Goal: Information Seeking & Learning: Check status

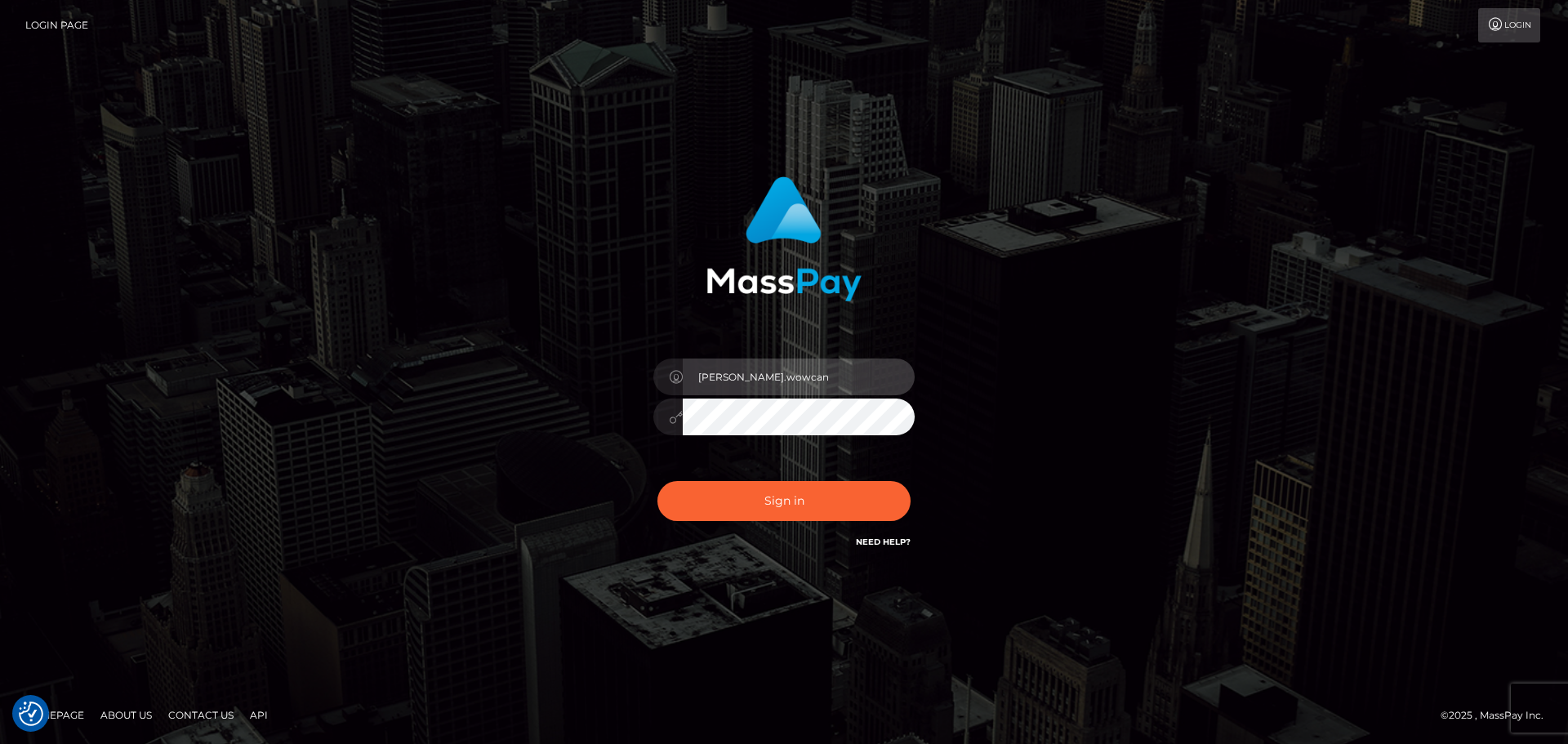
click at [793, 383] on input "Dmitri.wowcan" at bounding box center [799, 377] width 232 height 37
type input "Dmitri.rollacan"
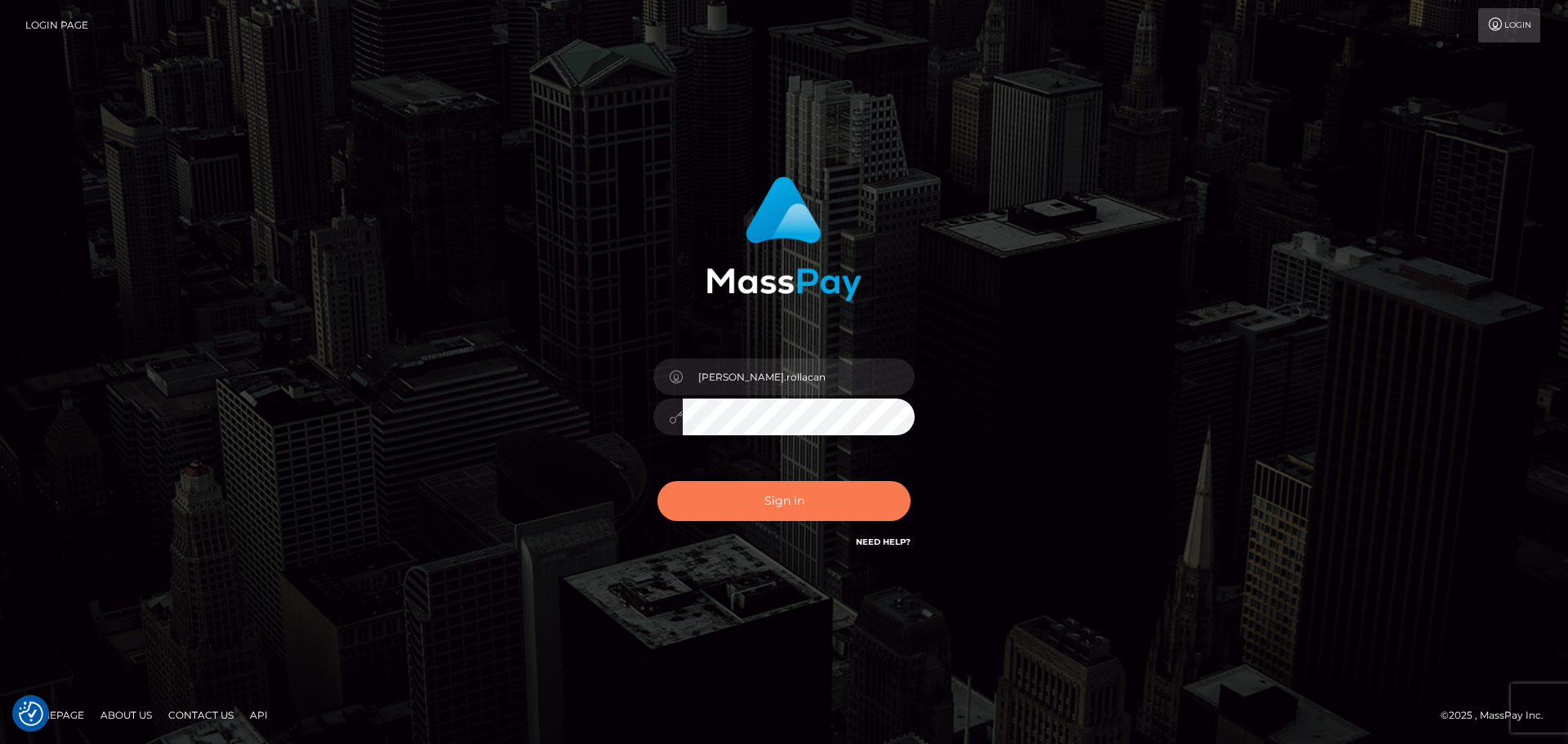
click at [776, 506] on button "Sign in" at bounding box center [783, 501] width 253 height 40
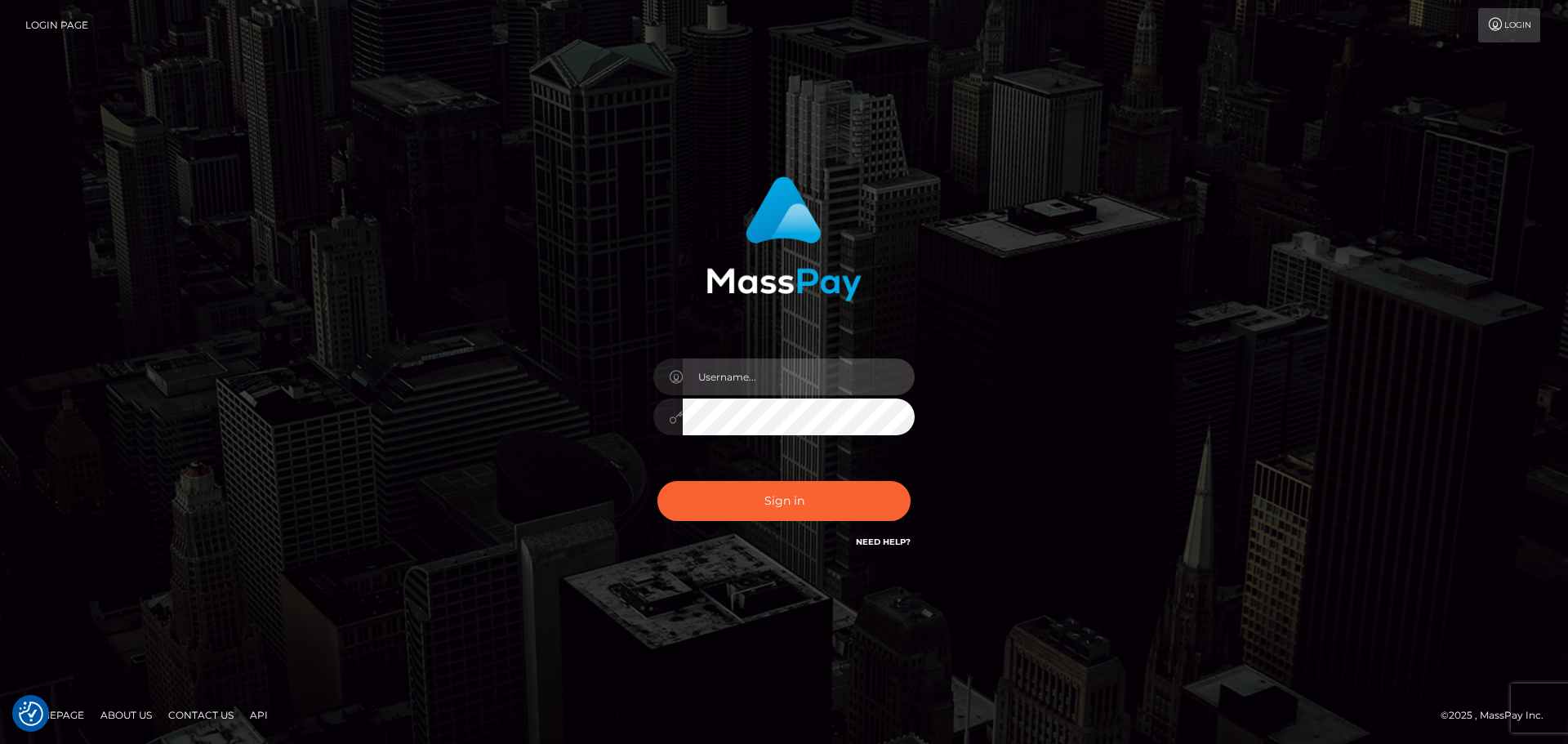
type input "[PERSON_NAME].wowcan"
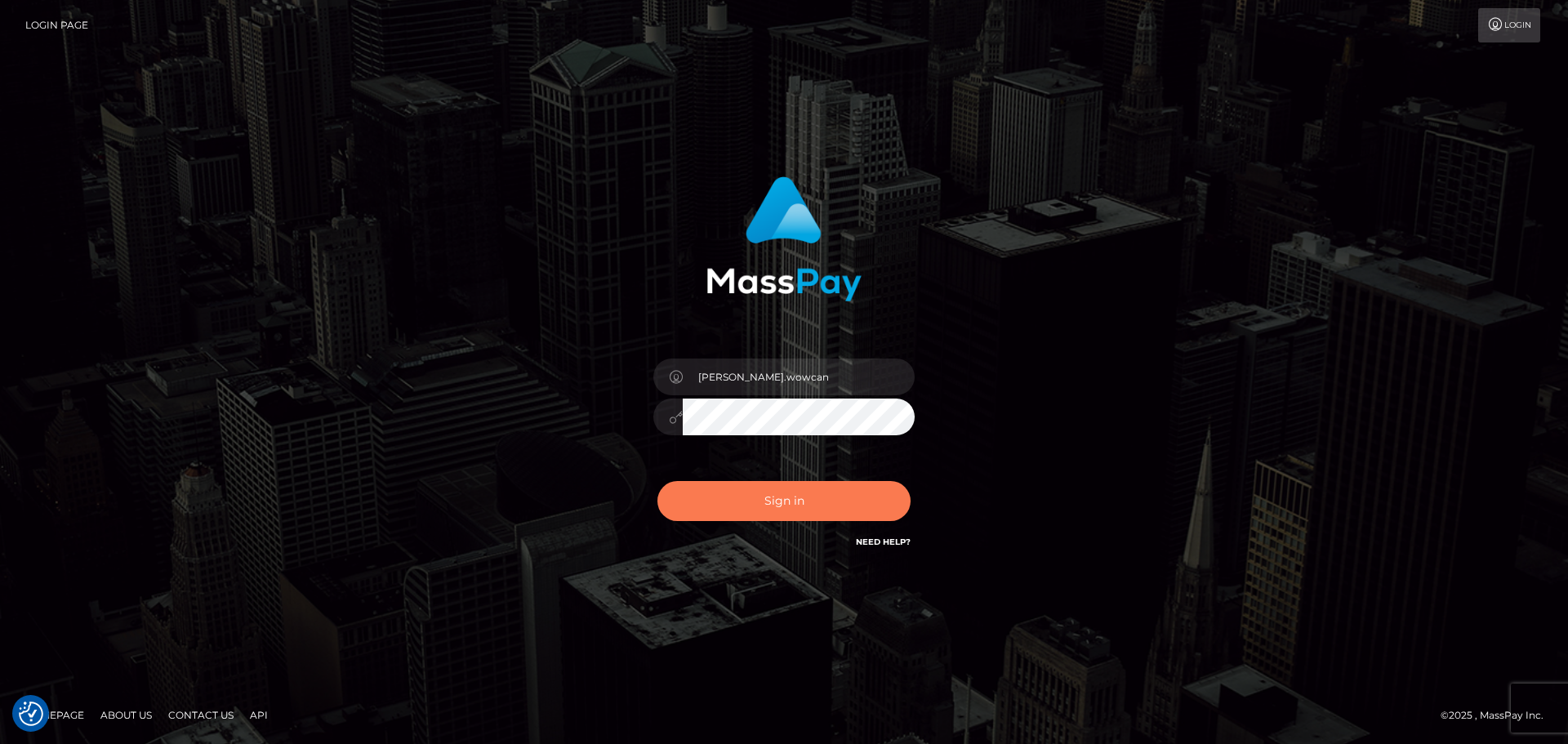
click at [774, 499] on button "Sign in" at bounding box center [783, 501] width 253 height 40
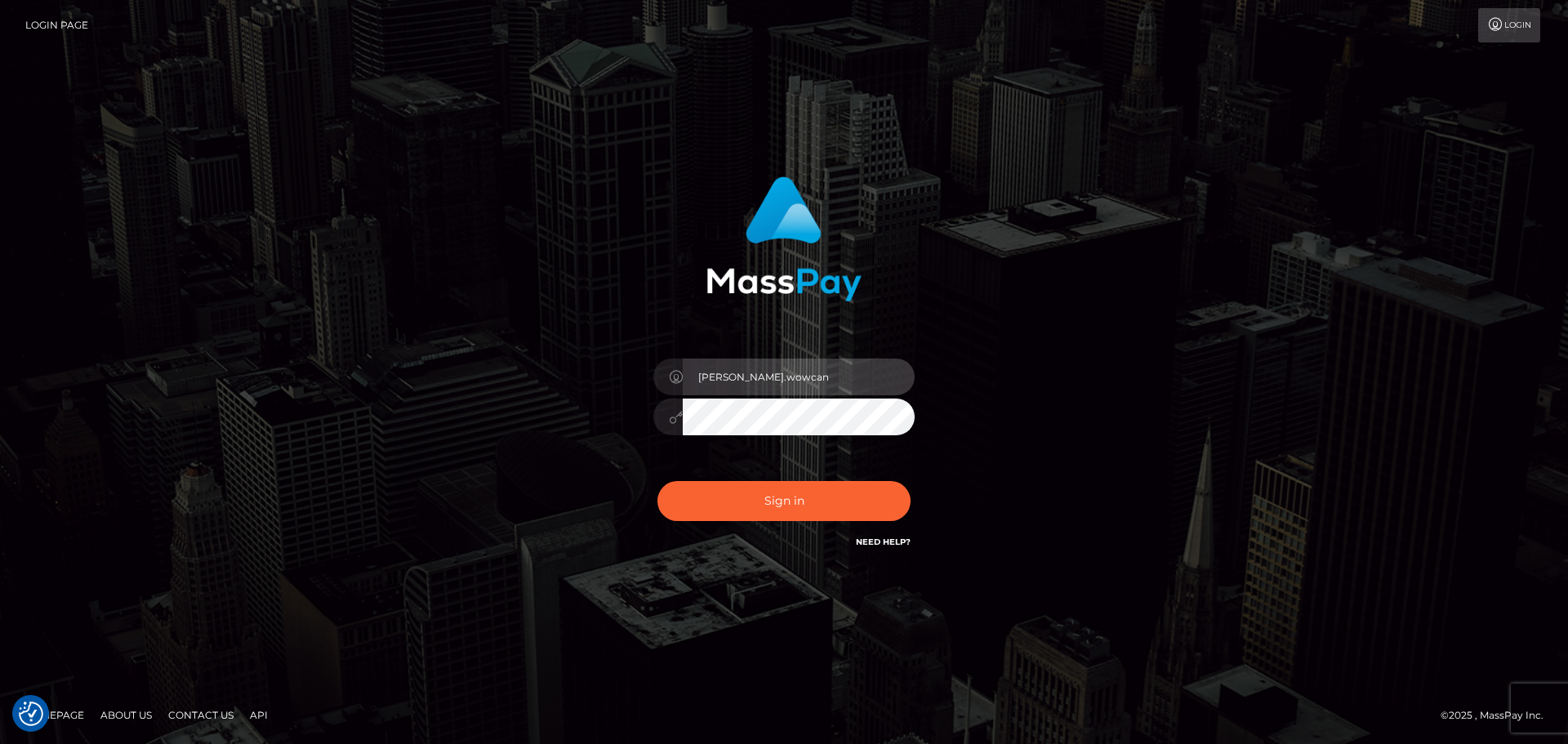
click at [807, 378] on input "Dmitri.wowcan" at bounding box center [799, 377] width 232 height 37
type input "Dmitri.rollacan"
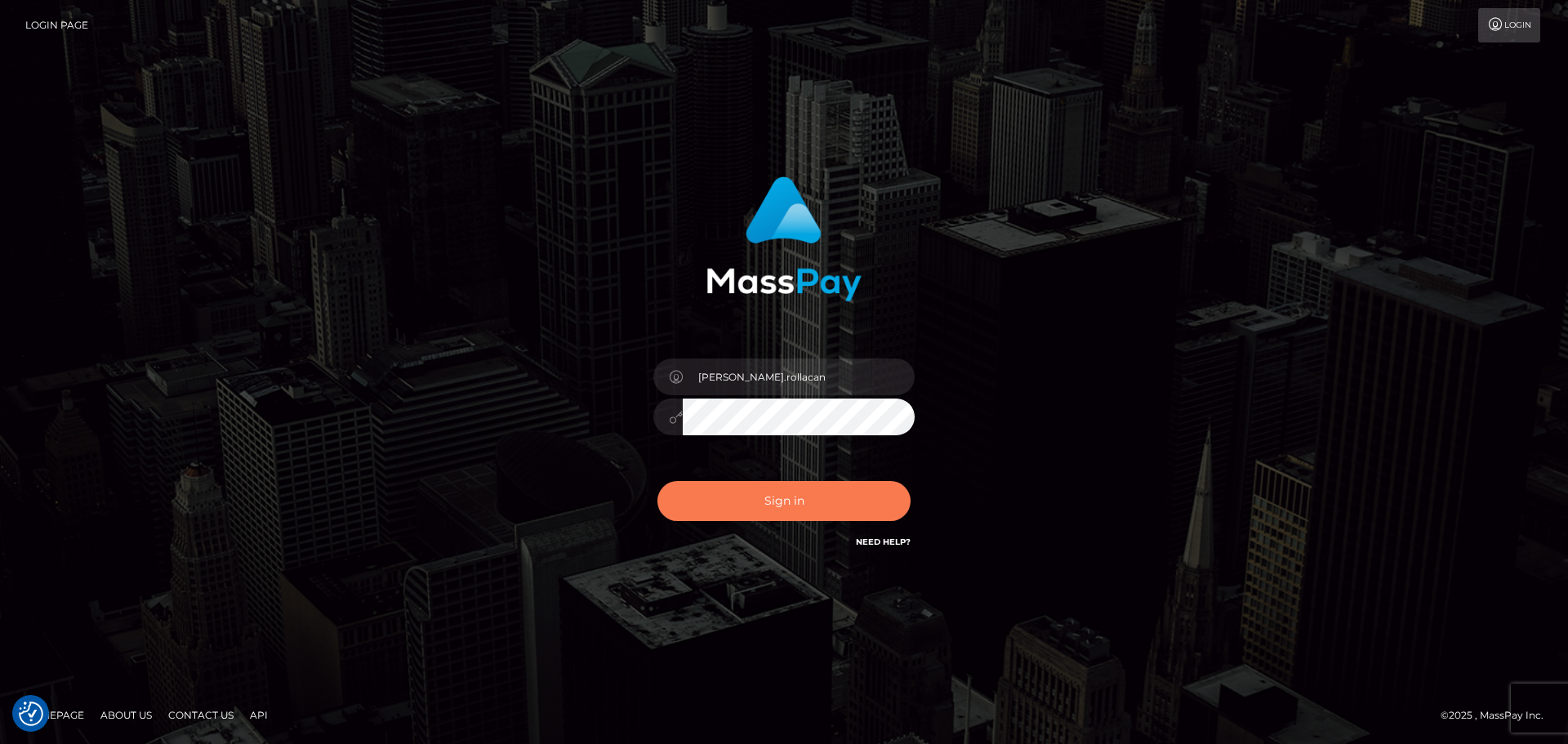
click at [783, 504] on button "Sign in" at bounding box center [783, 501] width 253 height 40
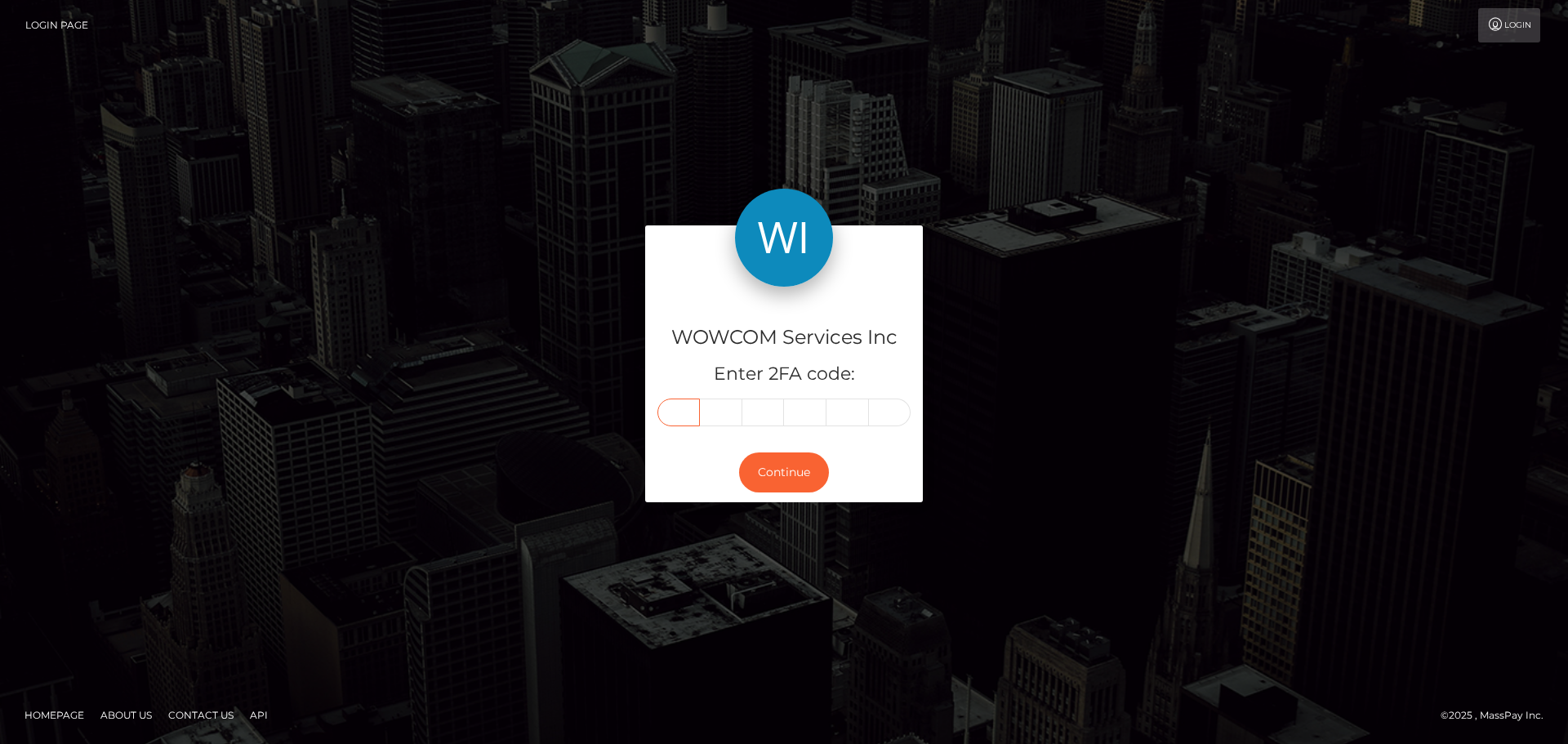
click at [684, 411] on input "text" at bounding box center [679, 412] width 43 height 27
type input "3"
type input "0"
type input "5"
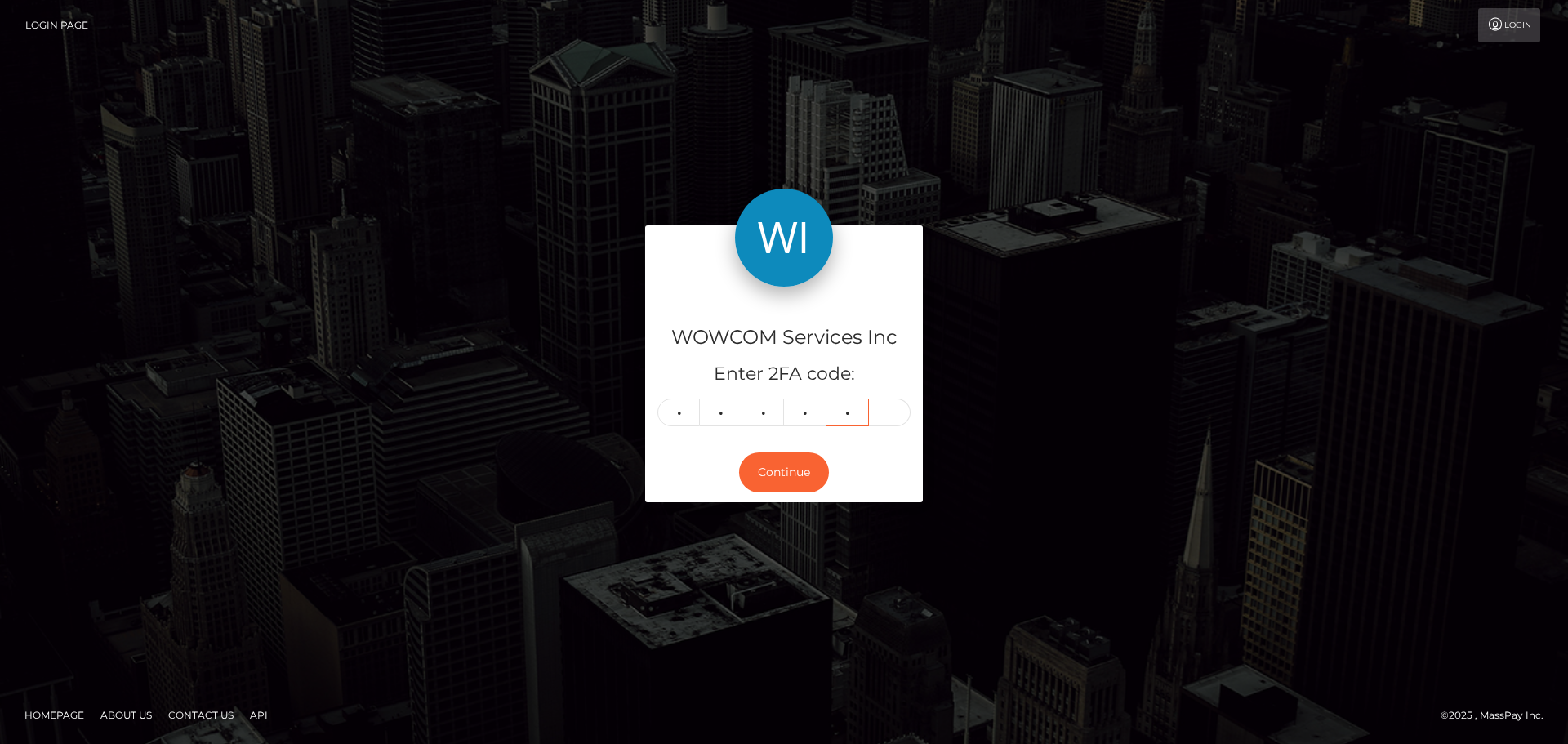
type input "1"
type input "5"
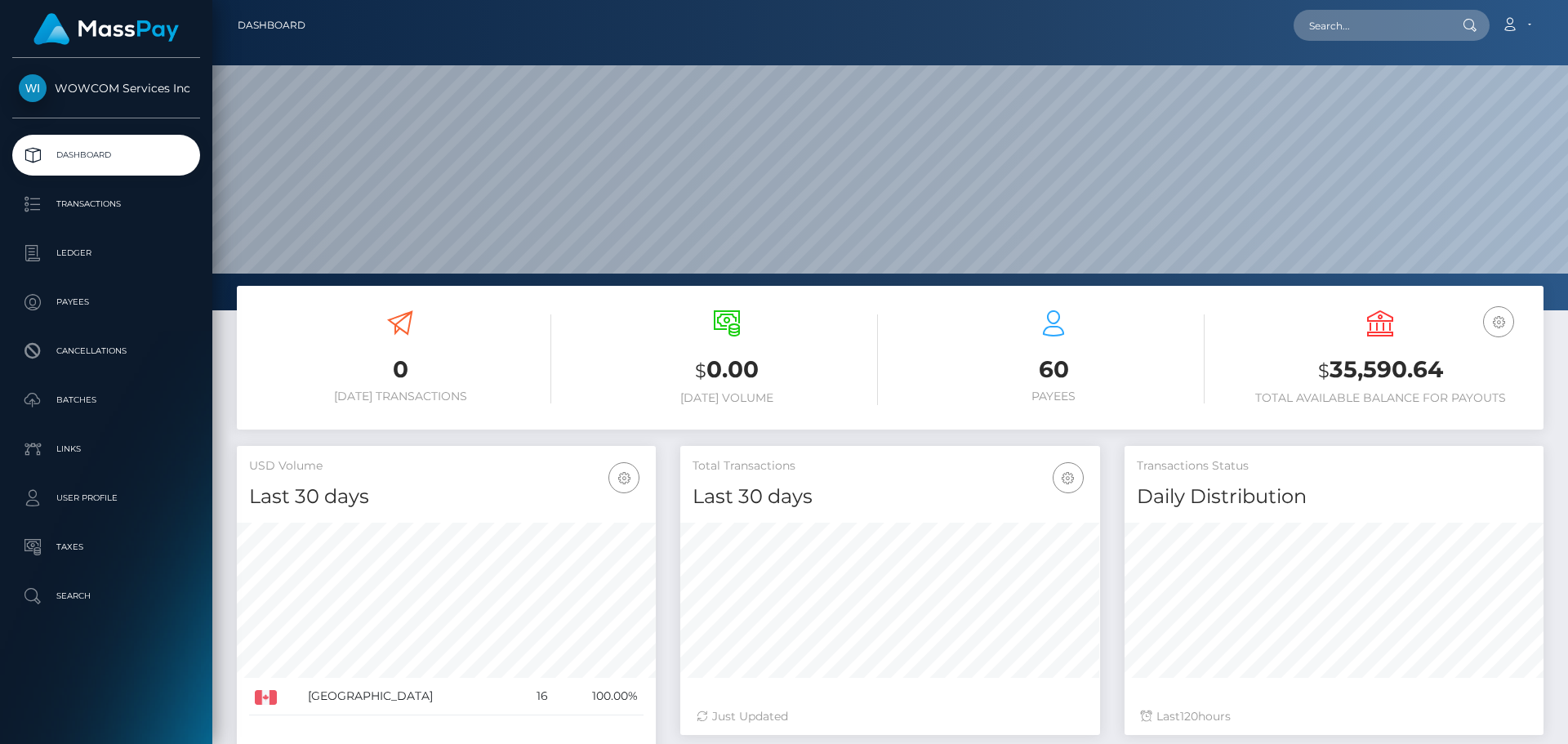
scroll to position [290, 420]
click at [142, 193] on p "Transactions" at bounding box center [105, 204] width 175 height 24
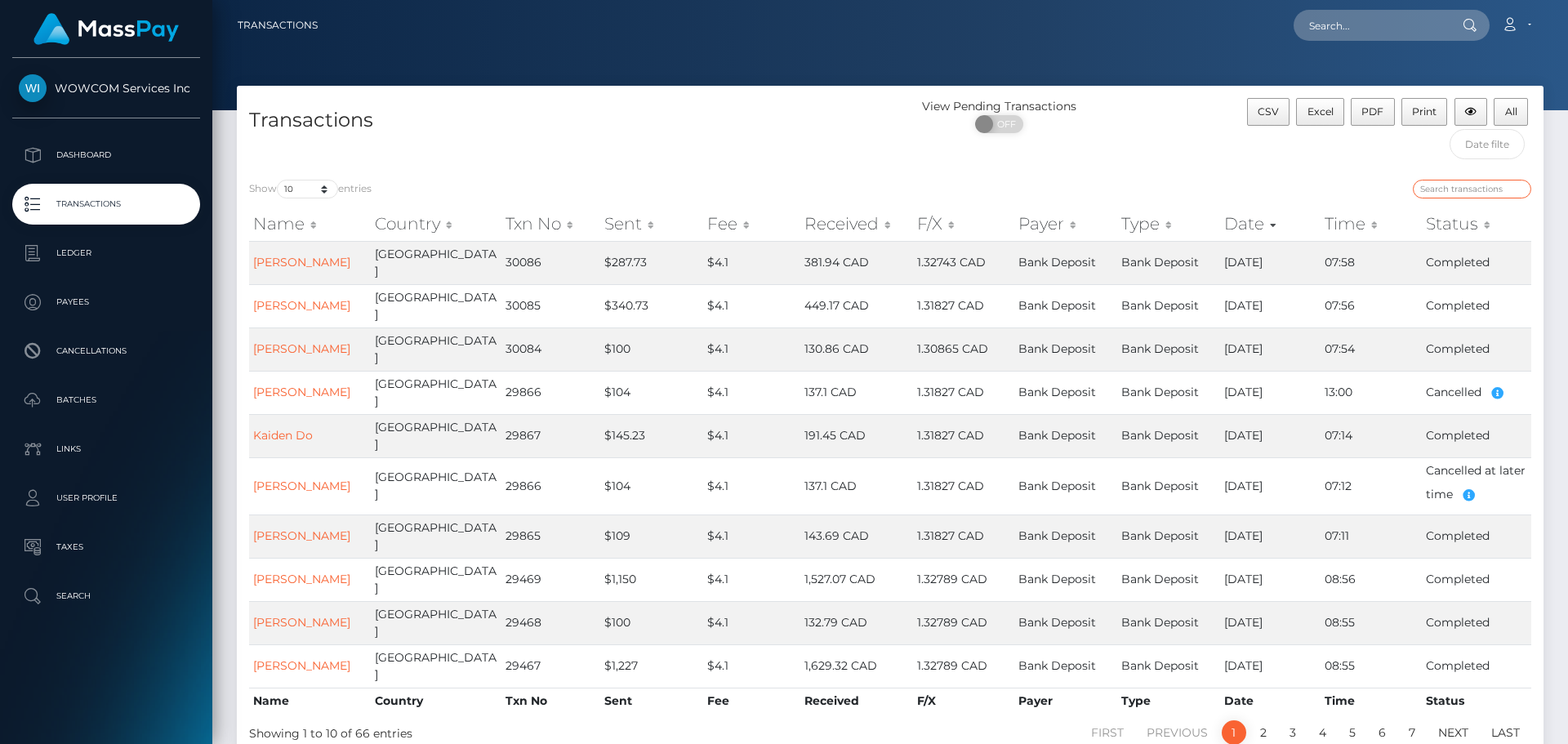
click at [1458, 191] on input "search" at bounding box center [1471, 188] width 118 height 19
paste input "payout_4c12cc40-9499-11f0-bd85-0694aced620b"
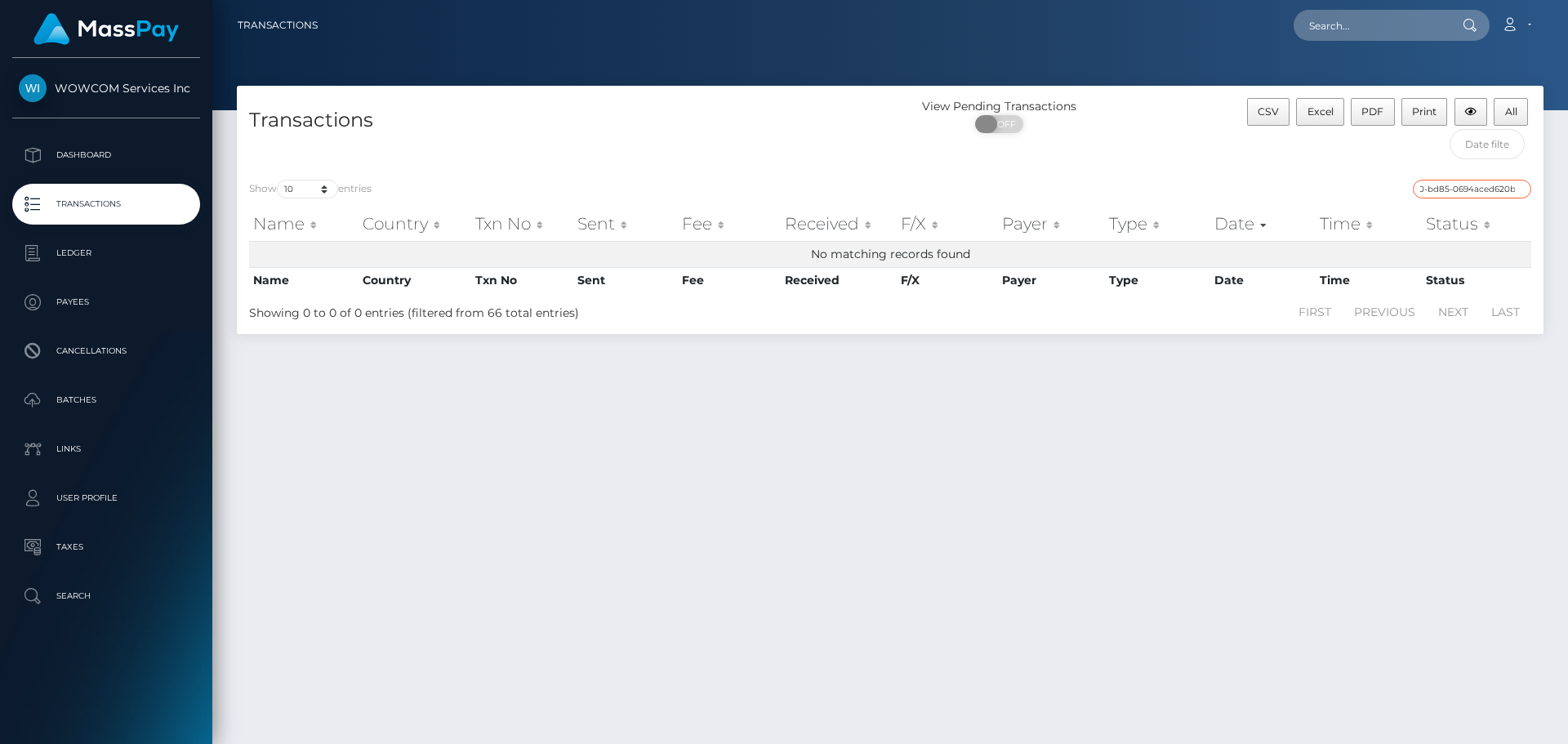
type input "payout_4c12cc40-9499-11f0-bd85-0694aced620b"
click at [1005, 128] on span "OFF" at bounding box center [1005, 124] width 41 height 18
checkbox input "true"
click at [1463, 183] on input "payout_4c12cc40-9499-11f0-bd85-0694aced620b" at bounding box center [1471, 188] width 118 height 19
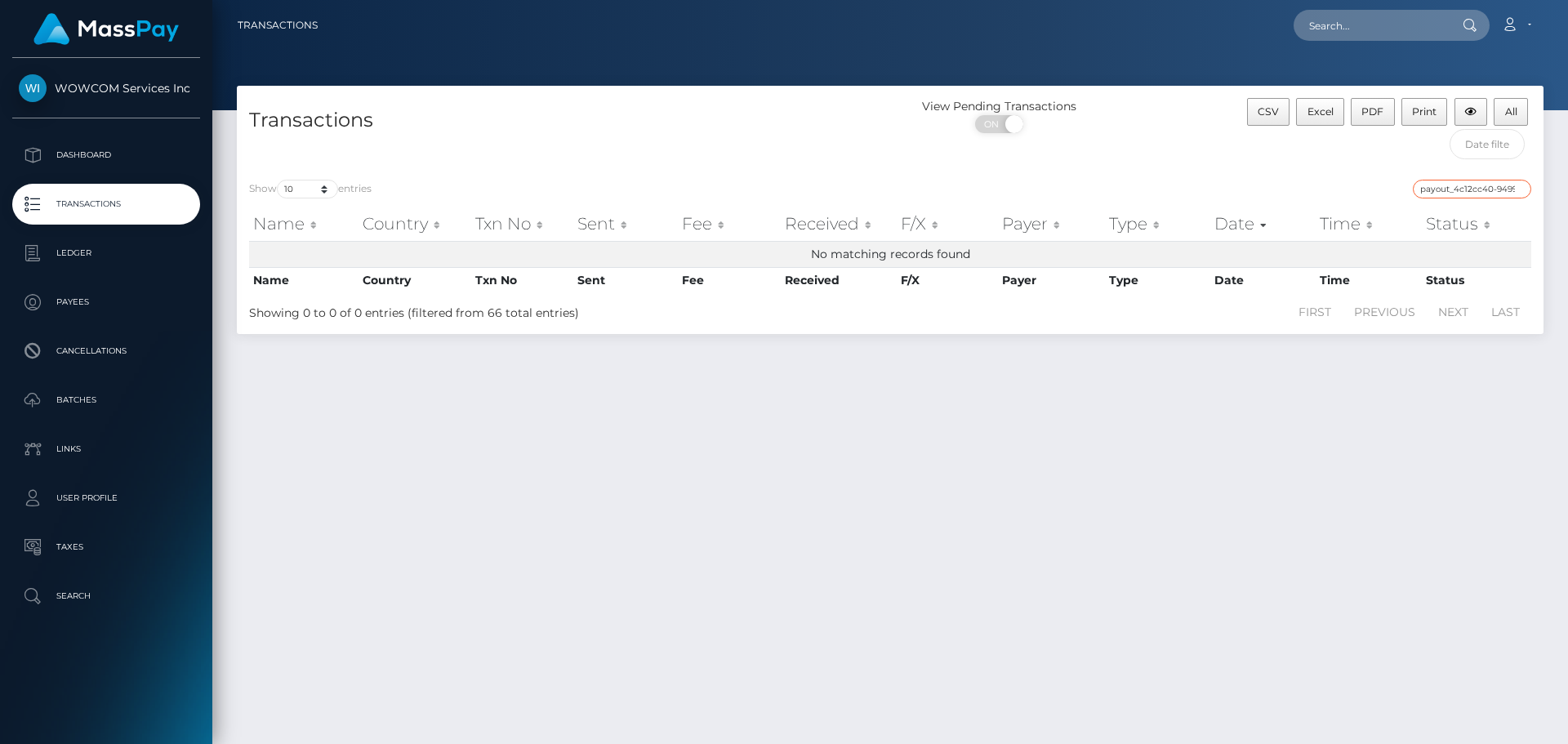
click at [1518, 188] on input "payout_4c12cc40-9499-11f0-bd85-0694aced620b" at bounding box center [1471, 188] width 118 height 19
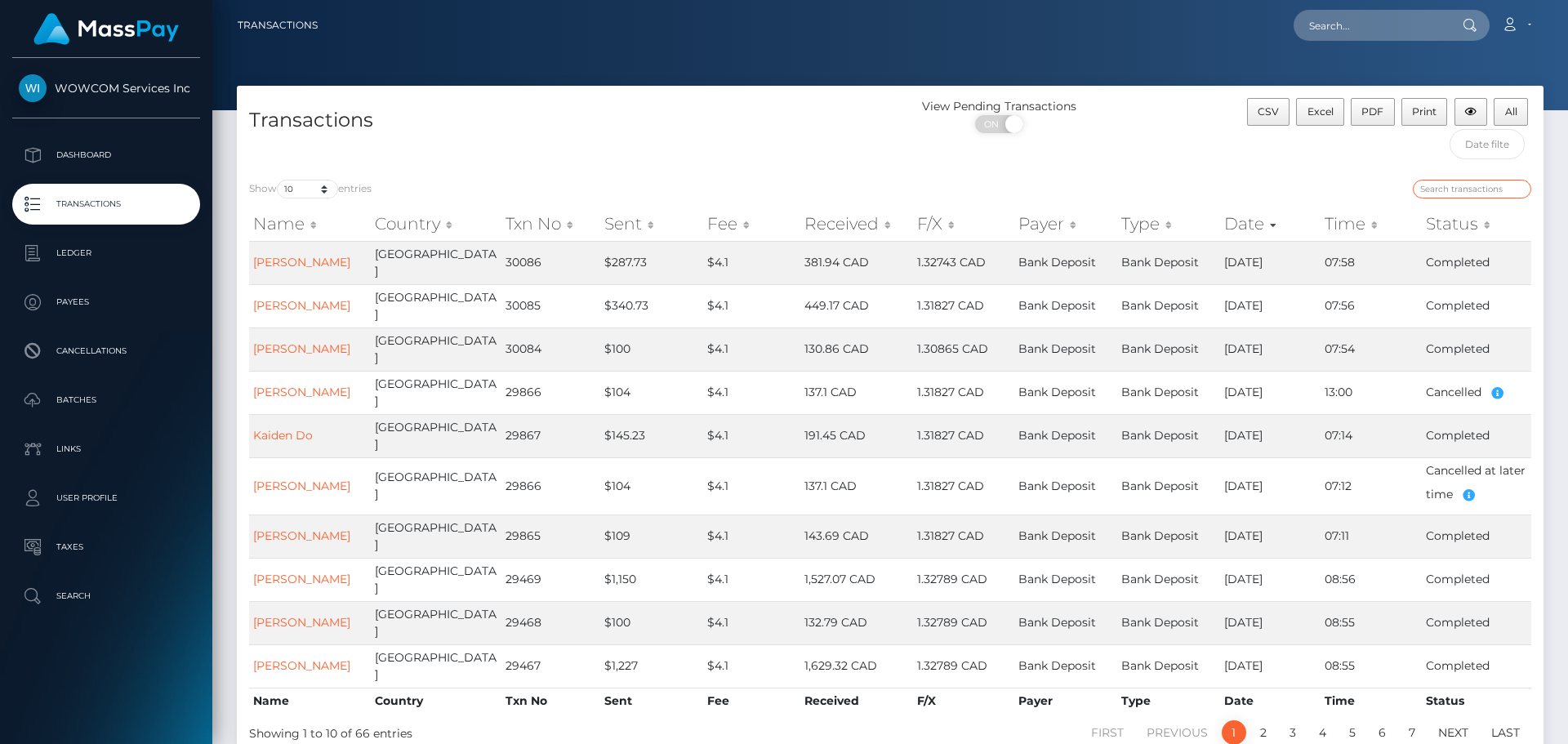
click at [1474, 184] on input "search" at bounding box center [1471, 188] width 118 height 19
paste input "29866"
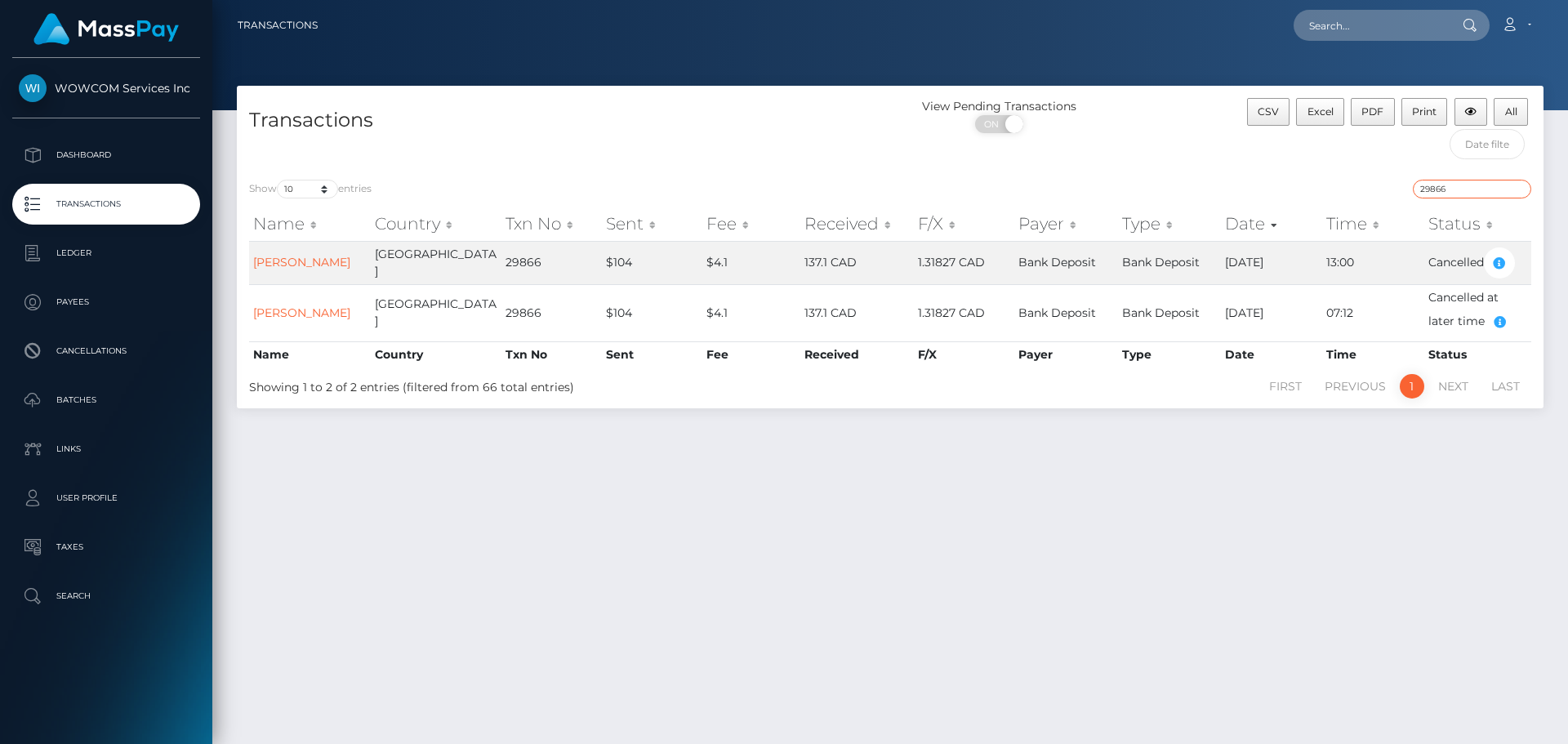
type input "29866"
click at [1499, 254] on icon "button" at bounding box center [1500, 263] width 20 height 21
click at [1496, 259] on icon "button" at bounding box center [1500, 263] width 20 height 21
drag, startPoint x: 462, startPoint y: 268, endPoint x: 510, endPoint y: 265, distance: 48.1
click at [510, 265] on tr "David Dederer Canada 29866 $104 $4.1 137.1 CAD 1.31827 CAD Bank Deposit Bank De…" at bounding box center [890, 263] width 1283 height 43
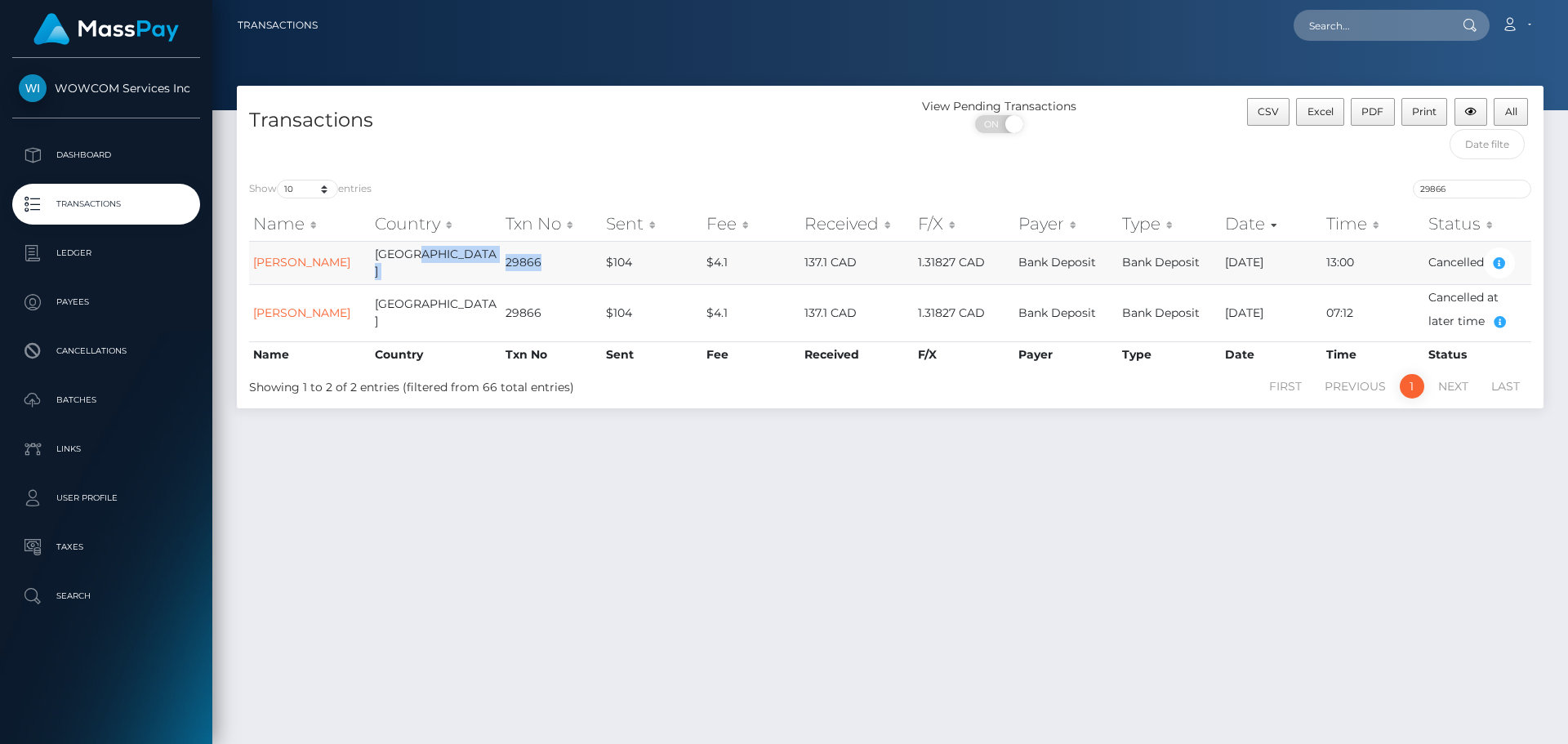
copy tr "29866"
drag, startPoint x: 1028, startPoint y: 266, endPoint x: 657, endPoint y: 434, distance: 407.3
click at [830, 562] on div "Transactions View Pending Transactions ON OFF CSV Excel PDF Print All Show 10 2…" at bounding box center [890, 407] width 1356 height 643
click at [309, 260] on link "David Dederer" at bounding box center [302, 262] width 98 height 15
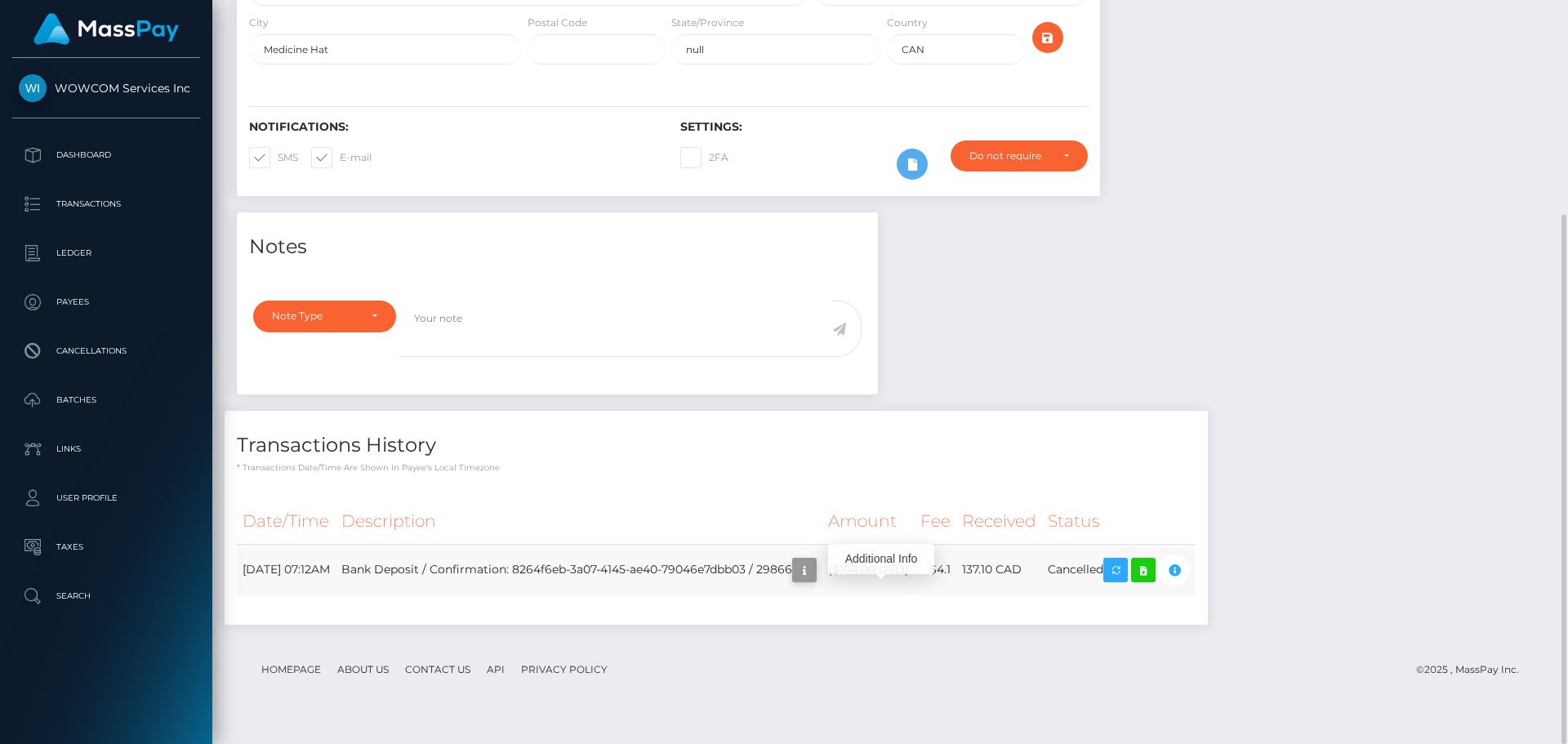
scroll to position [196, 420]
drag, startPoint x: 242, startPoint y: 592, endPoint x: 863, endPoint y: 593, distance: 621.0
click at [863, 593] on tr "[DATE] 07:12AM Bank Deposit / Confirmation: 8264f6eb-3a07-4145-ae40-79046e7dbb0…" at bounding box center [717, 569] width 959 height 52
drag, startPoint x: 274, startPoint y: 622, endPoint x: 263, endPoint y: 613, distance: 14.2
click at [273, 616] on div "Date/Time Description Amount Fee Received Status" at bounding box center [717, 558] width 959 height 117
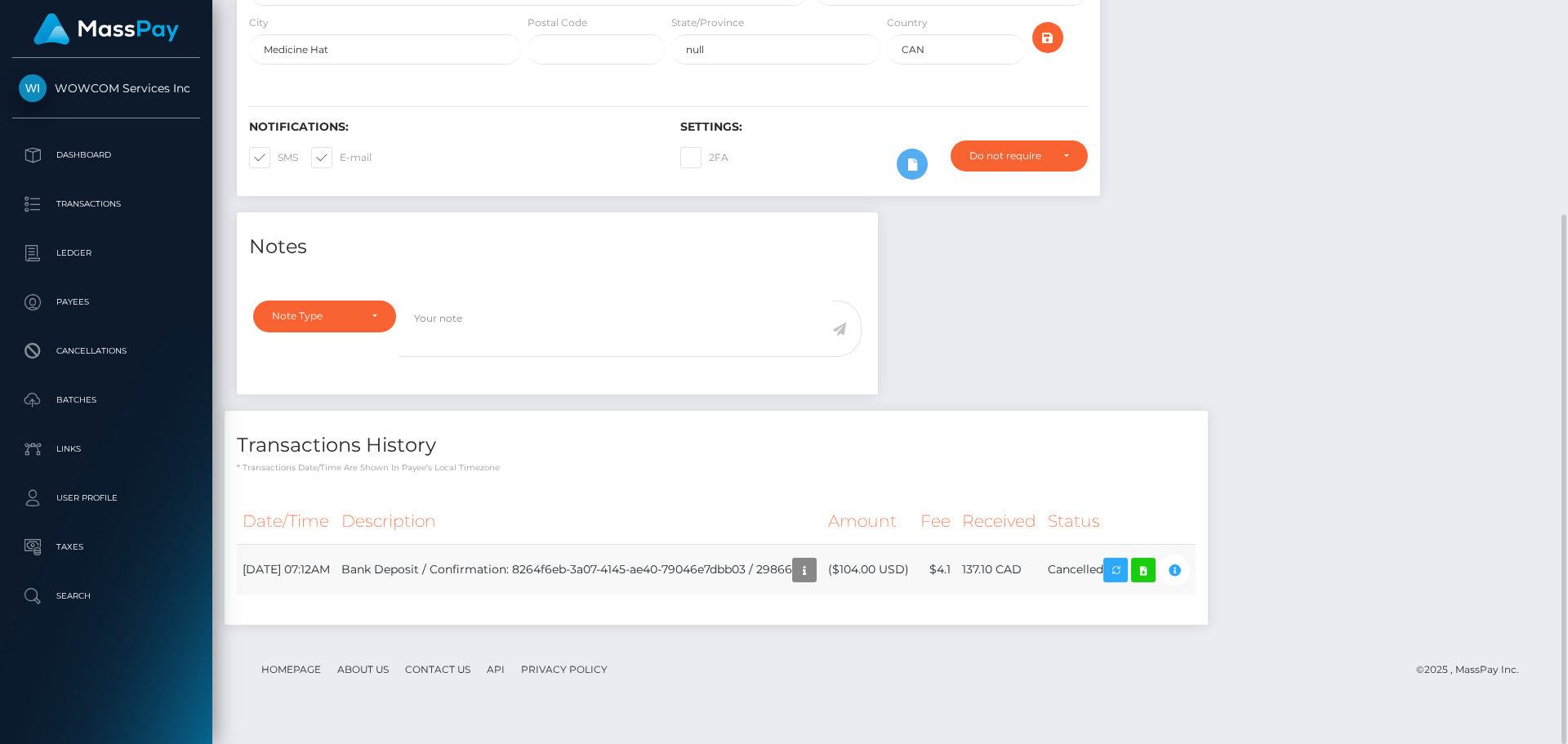
drag, startPoint x: 240, startPoint y: 592, endPoint x: 1177, endPoint y: 587, distance: 937.0
click at [1177, 587] on tr "[DATE] 07:12AM Bank Deposit / Confirmation: 8264f6eb-3a07-4145-ae40-79046e7dbb0…" at bounding box center [717, 569] width 959 height 52
copy tr "[DATE] 07:12AM Bank Deposit / Confirmation: 8264f6eb-3a07-4145-ae40-79046e7dbb0…"
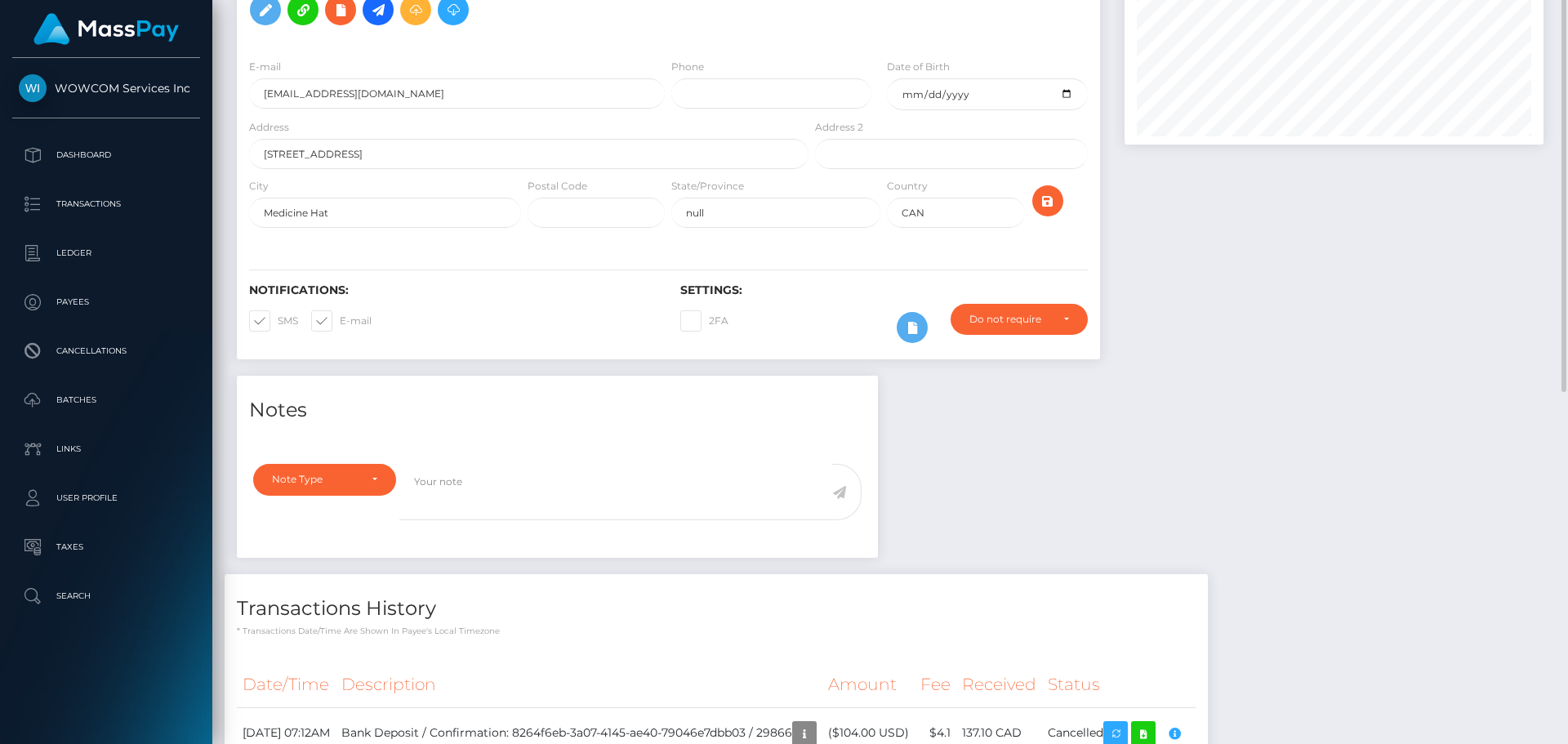
scroll to position [0, 0]
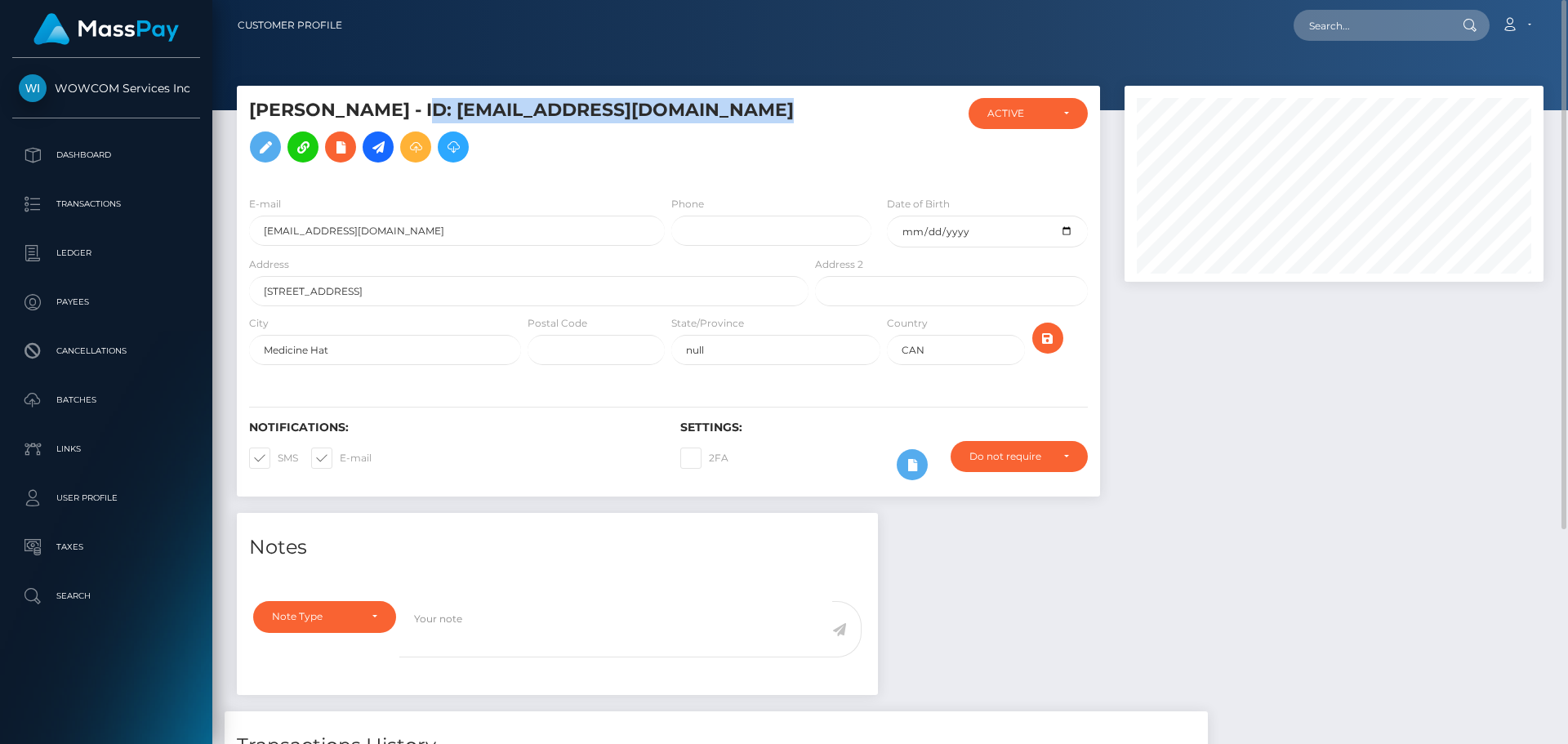
drag, startPoint x: 402, startPoint y: 118, endPoint x: 723, endPoint y: 128, distance: 321.2
click at [723, 128] on h5 "David Dederer - ID: 152438djd3d2007@hotmail.com" at bounding box center [524, 134] width 551 height 72
copy h5 "ID: 152438djd3d2007@hotmail.com"
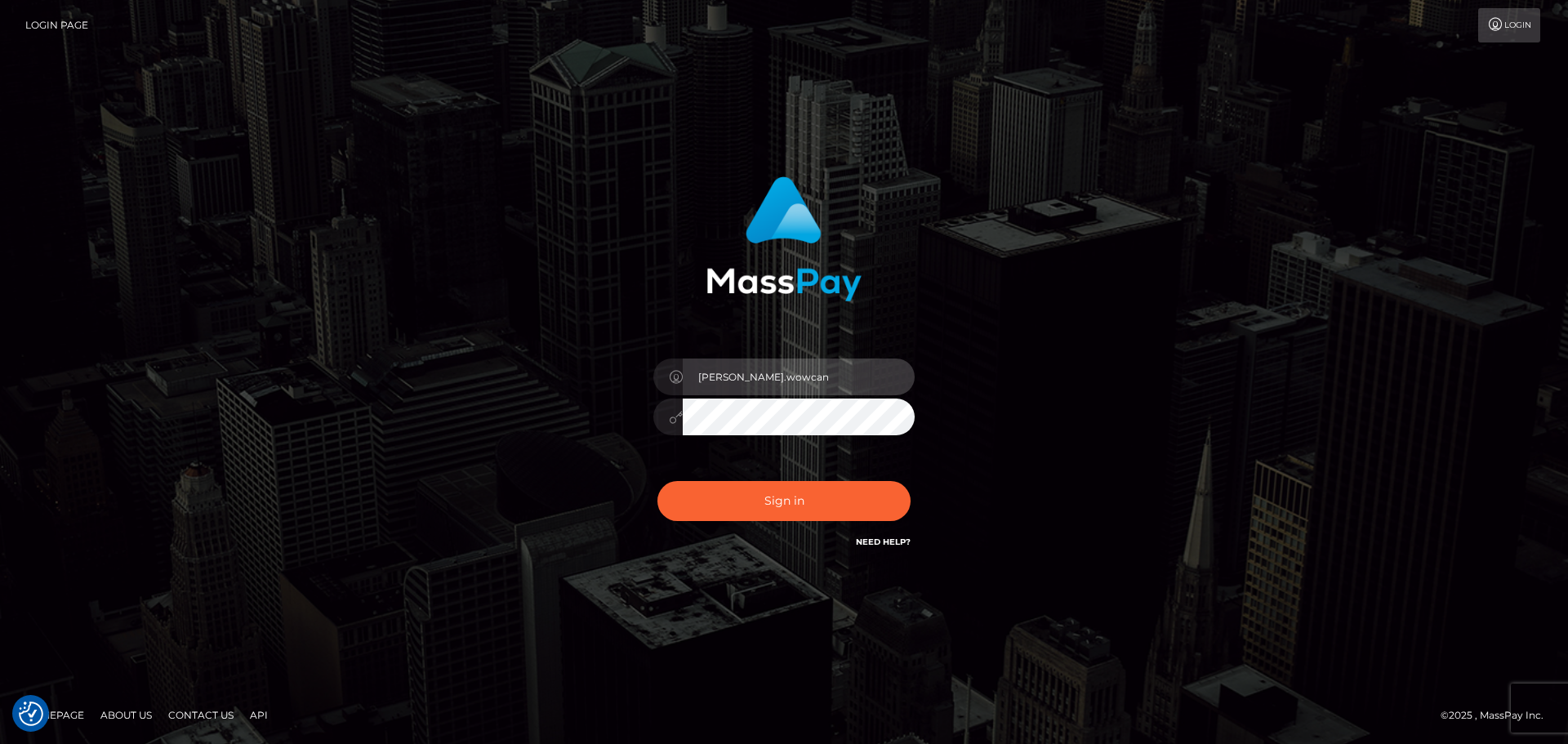
click at [811, 365] on input "[PERSON_NAME].wowcan" at bounding box center [799, 377] width 232 height 37
type input "[PERSON_NAME].rollacan"
